Goal: Information Seeking & Learning: Check status

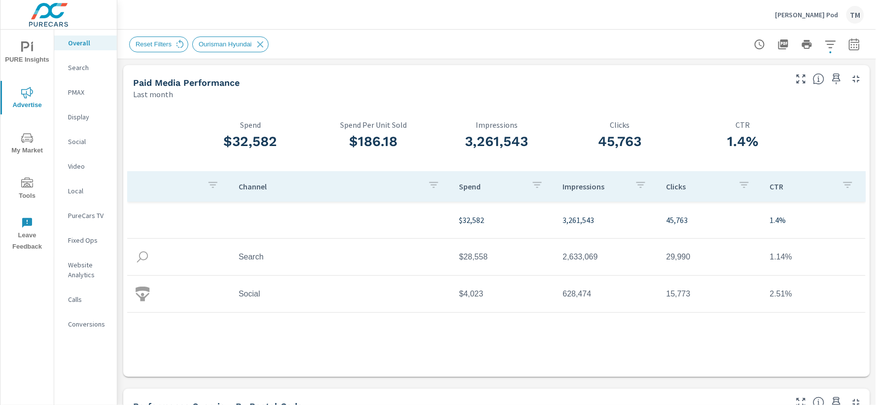
click at [834, 17] on p "[PERSON_NAME] Pod" at bounding box center [807, 14] width 63 height 9
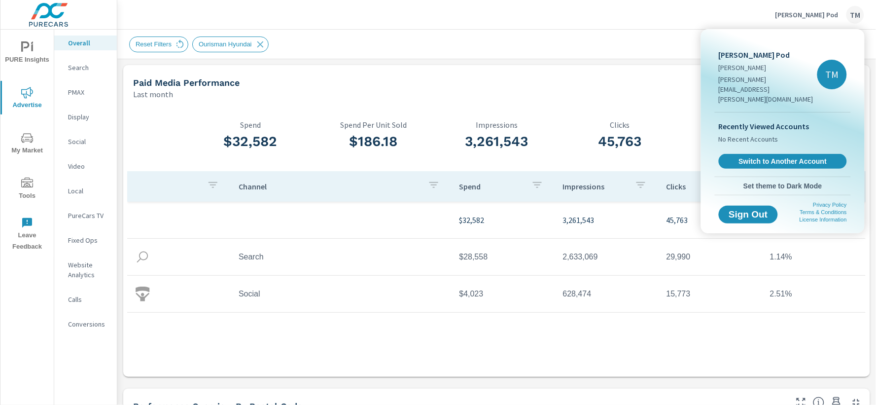
click at [726, 4] on div at bounding box center [438, 202] width 876 height 405
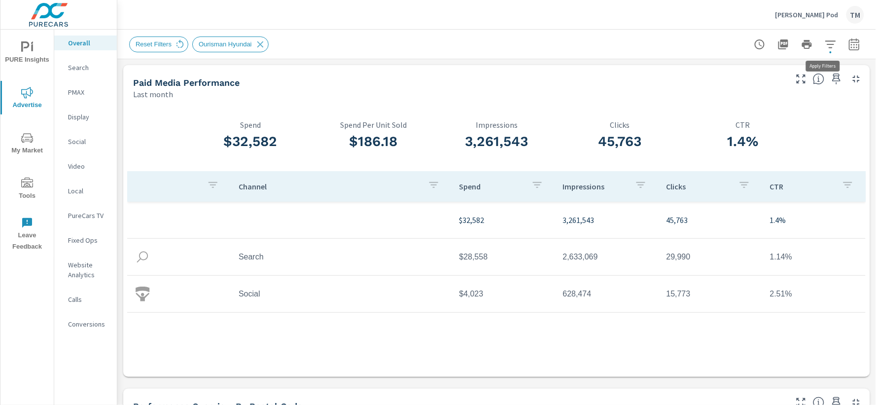
click at [828, 50] on button "button" at bounding box center [831, 45] width 20 height 20
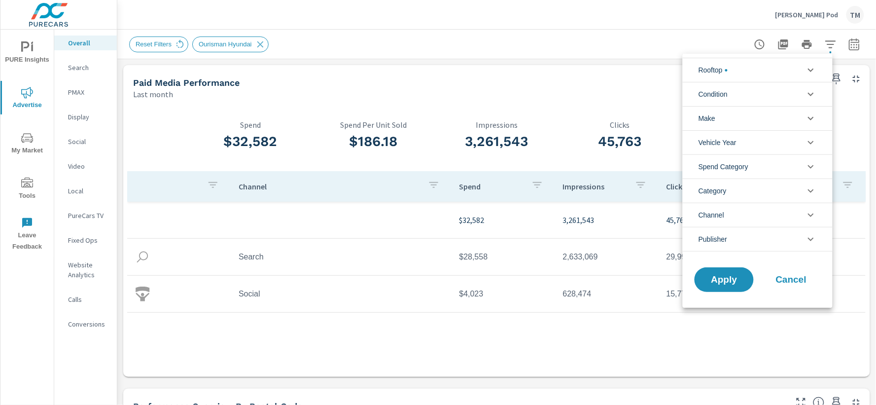
scroll to position [89, 0]
click at [775, 73] on li "Rooftop" at bounding box center [758, 70] width 150 height 24
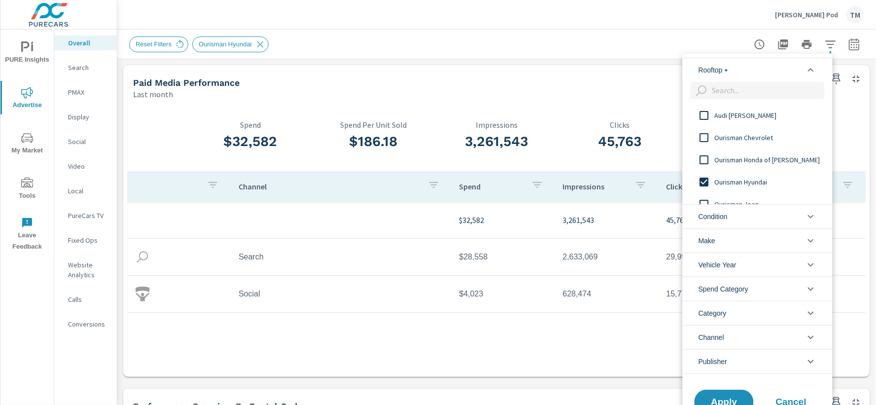
scroll to position [0, 0]
click at [705, 180] on input "filter options" at bounding box center [704, 182] width 21 height 21
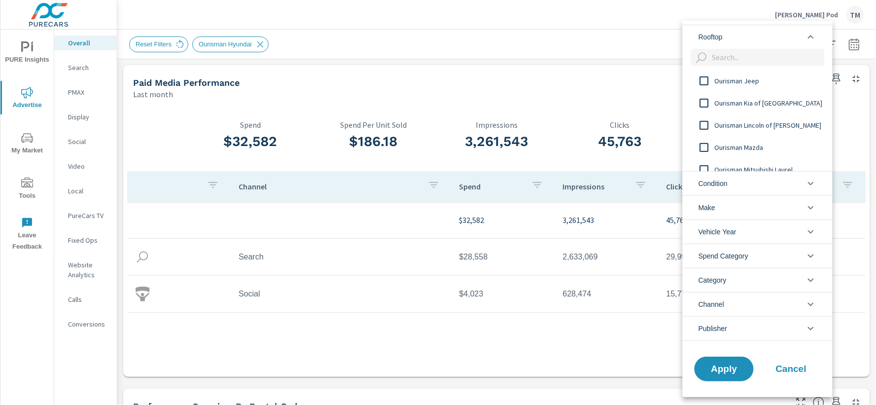
scroll to position [109, 0]
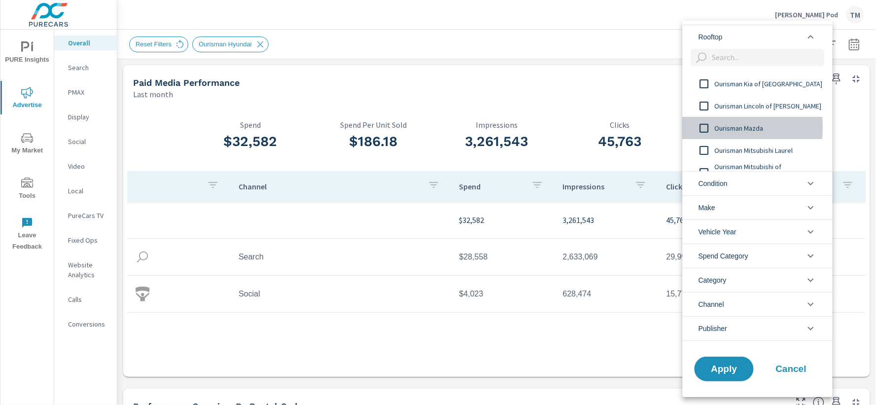
click at [708, 127] on input "filter options" at bounding box center [704, 128] width 21 height 21
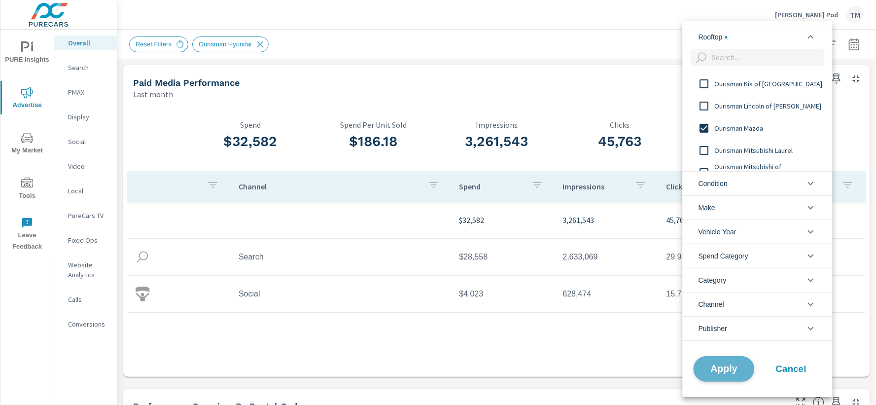
click at [722, 368] on span "Apply" at bounding box center [724, 368] width 40 height 9
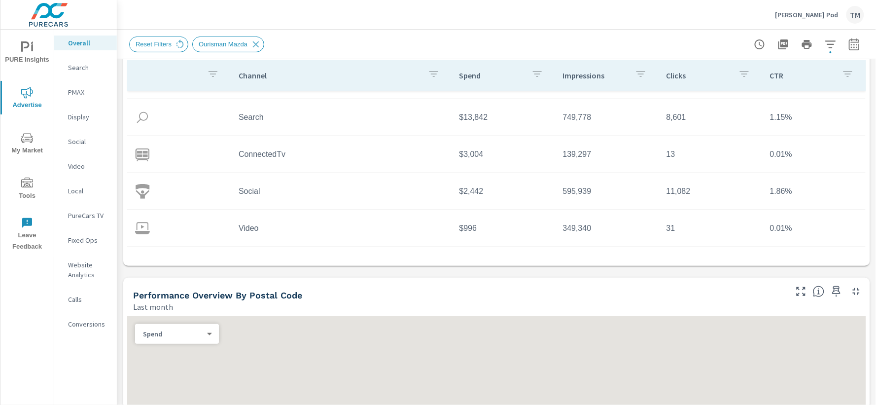
scroll to position [164, 0]
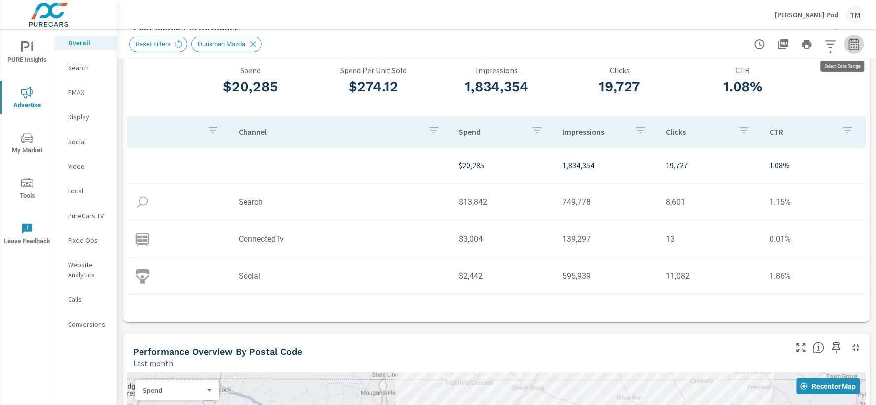
click at [851, 50] on icon "button" at bounding box center [855, 44] width 12 height 12
select select "Last month"
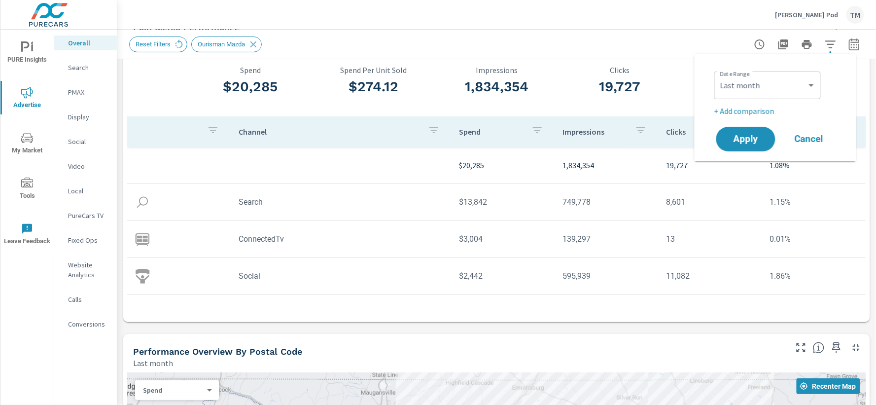
click at [851, 50] on icon "button" at bounding box center [855, 44] width 12 height 12
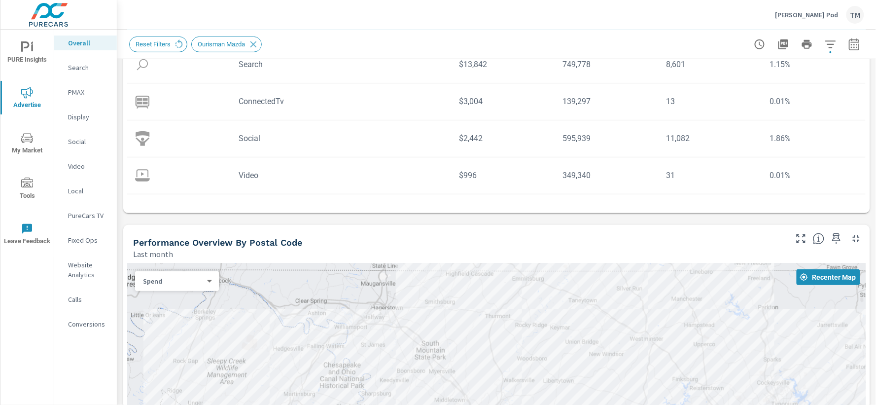
scroll to position [164, 0]
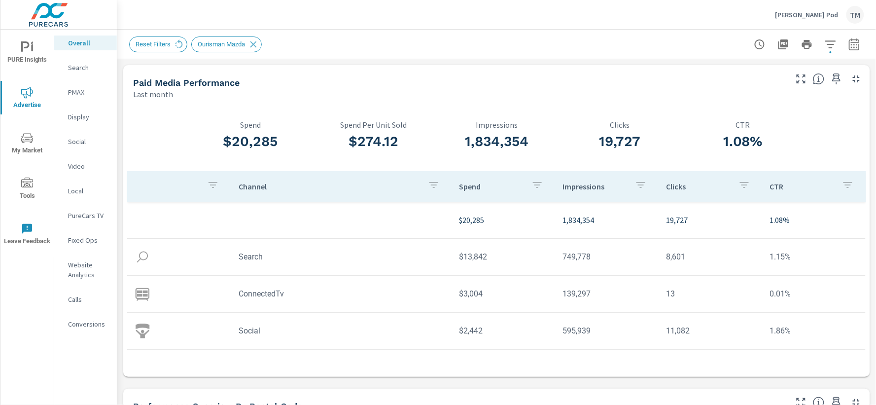
scroll to position [29, 0]
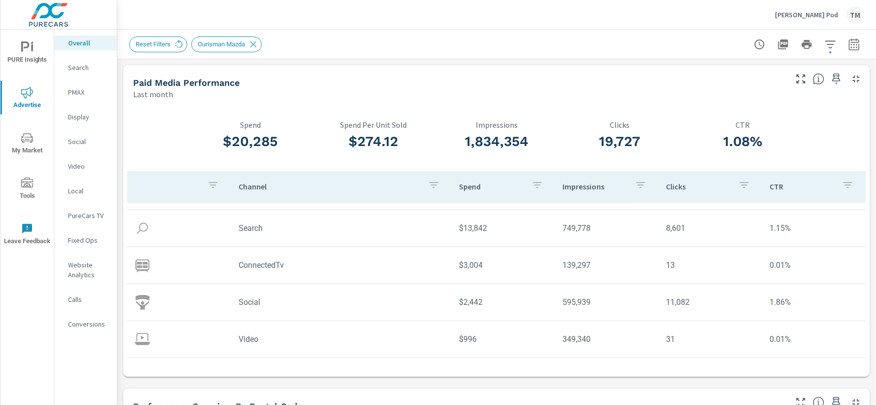
click at [86, 88] on p "PMAX" at bounding box center [88, 92] width 41 height 10
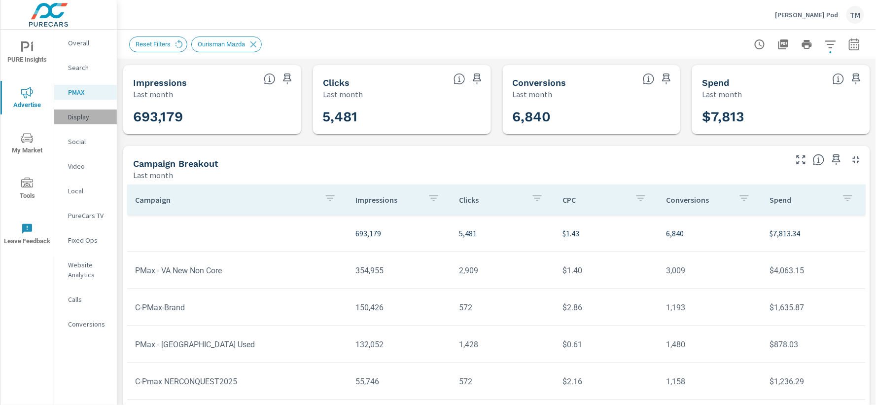
click at [97, 117] on p "Display" at bounding box center [88, 117] width 41 height 10
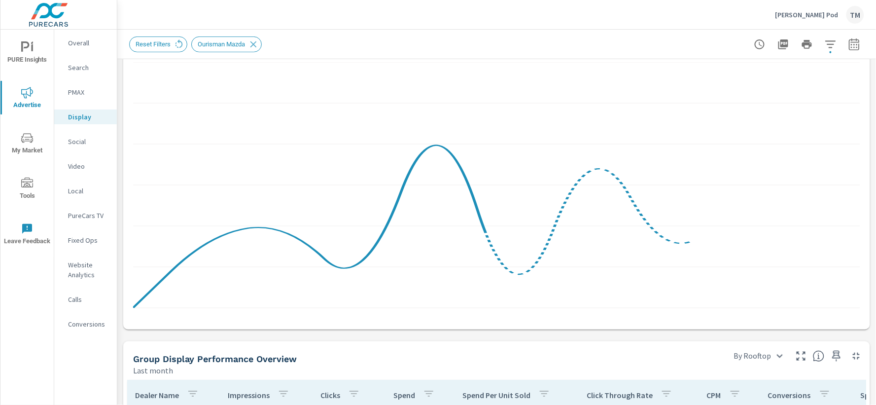
scroll to position [109, 0]
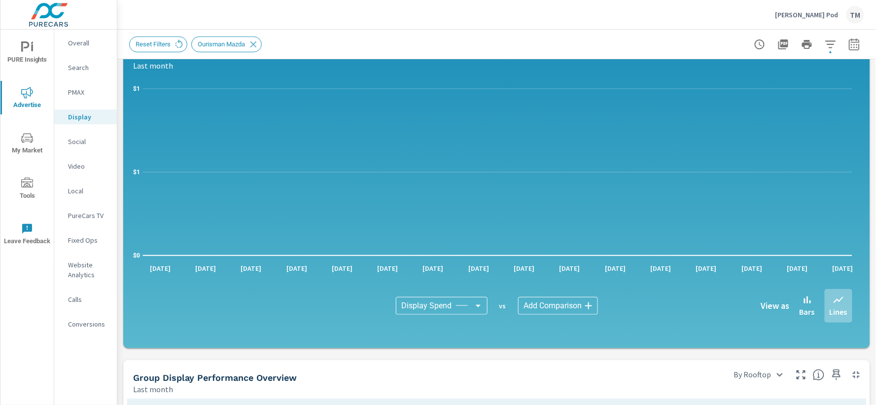
click at [92, 47] on p "Overall" at bounding box center [88, 43] width 41 height 10
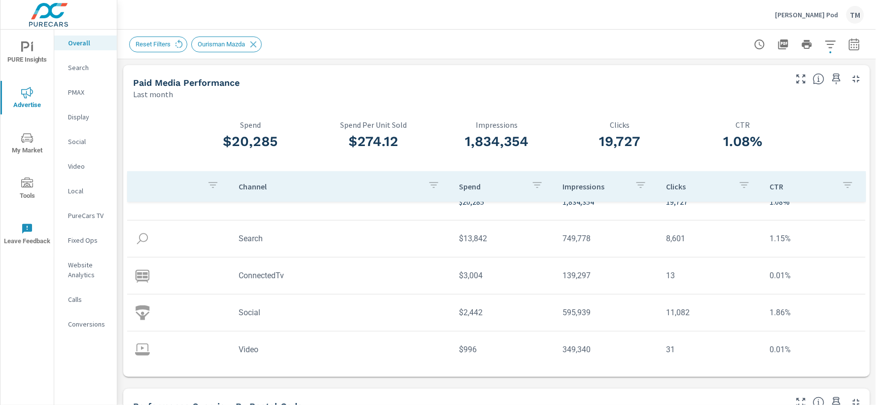
scroll to position [29, 0]
